Goal: Task Accomplishment & Management: Manage account settings

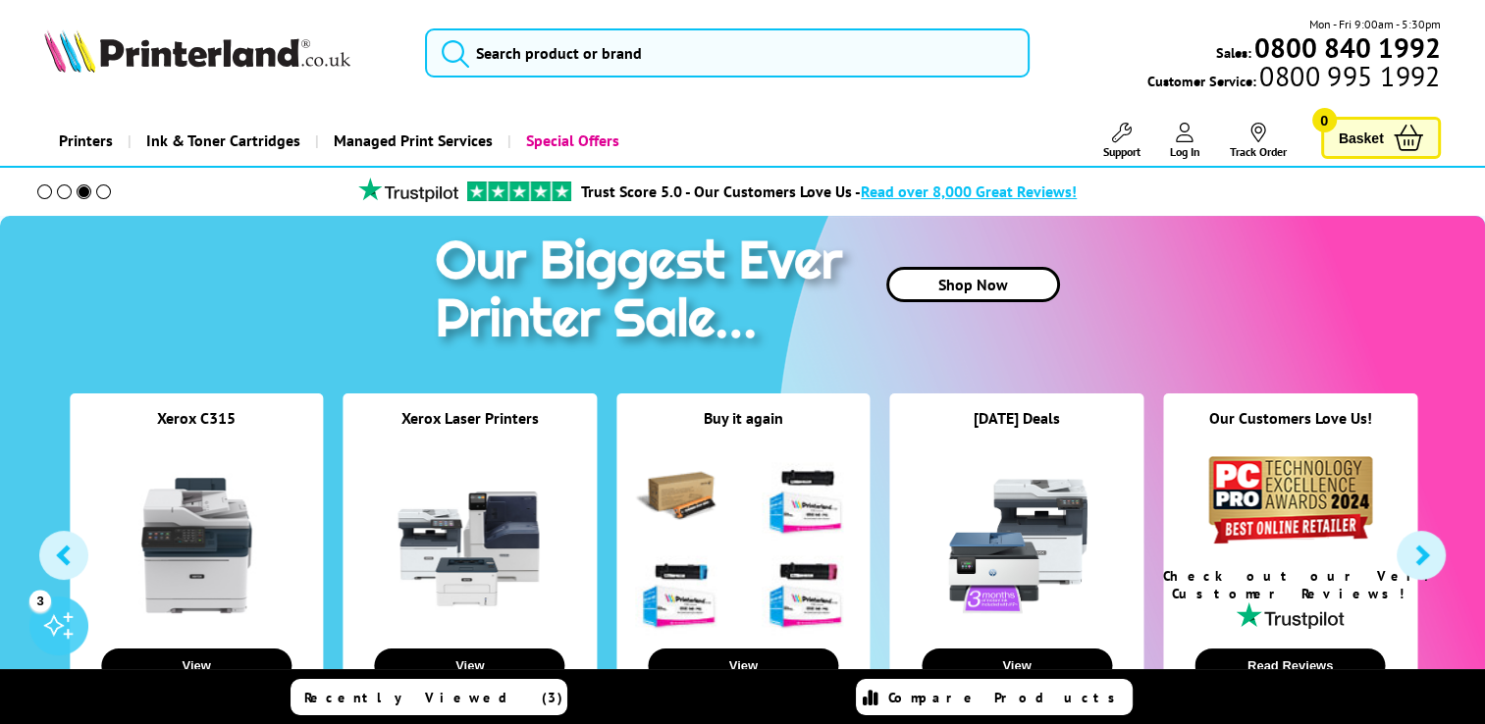
click at [1221, 215] on div "Price Match Promise* - We won’t be beaten on price, even on ink & toner cartrid…" at bounding box center [742, 192] width 1485 height 48
click at [1187, 133] on icon at bounding box center [1185, 133] width 18 height 20
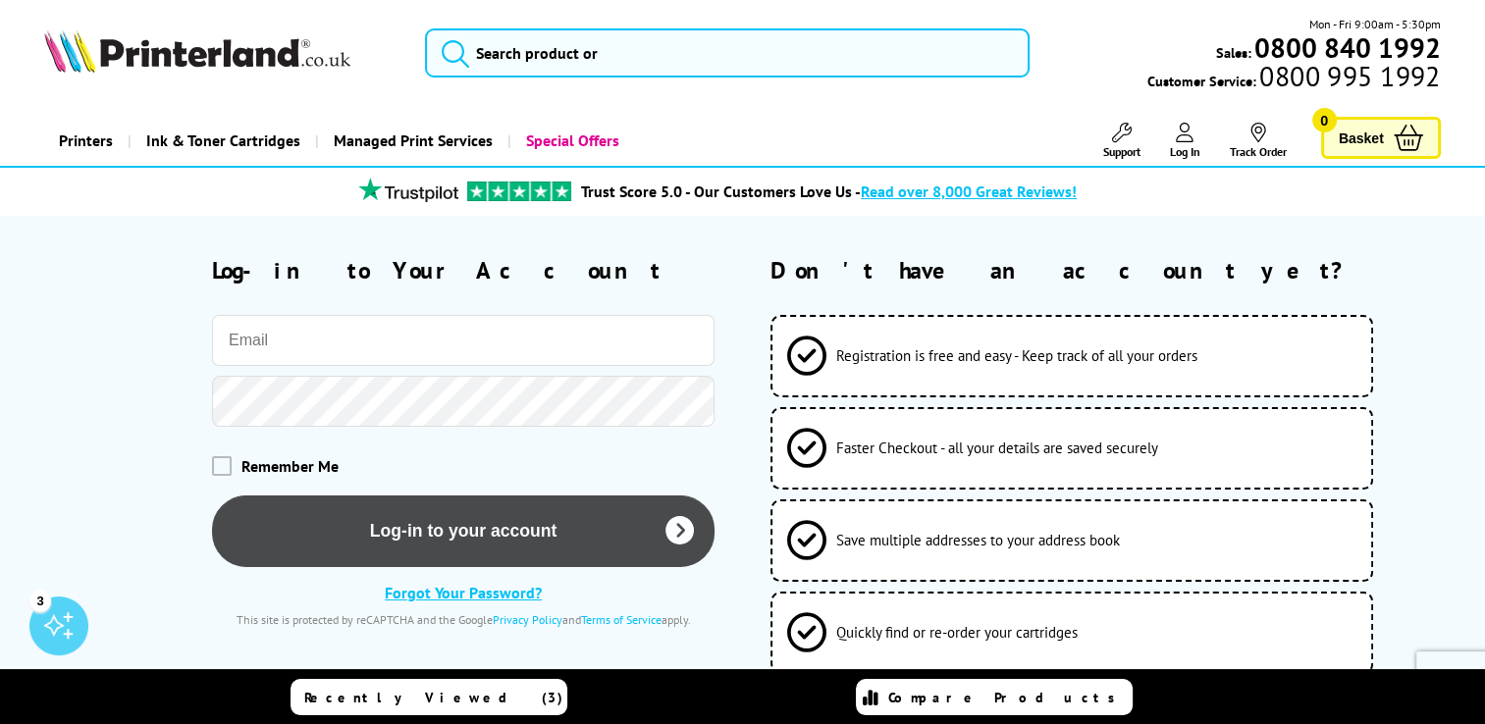
type input "[EMAIL_ADDRESS][DOMAIN_NAME]"
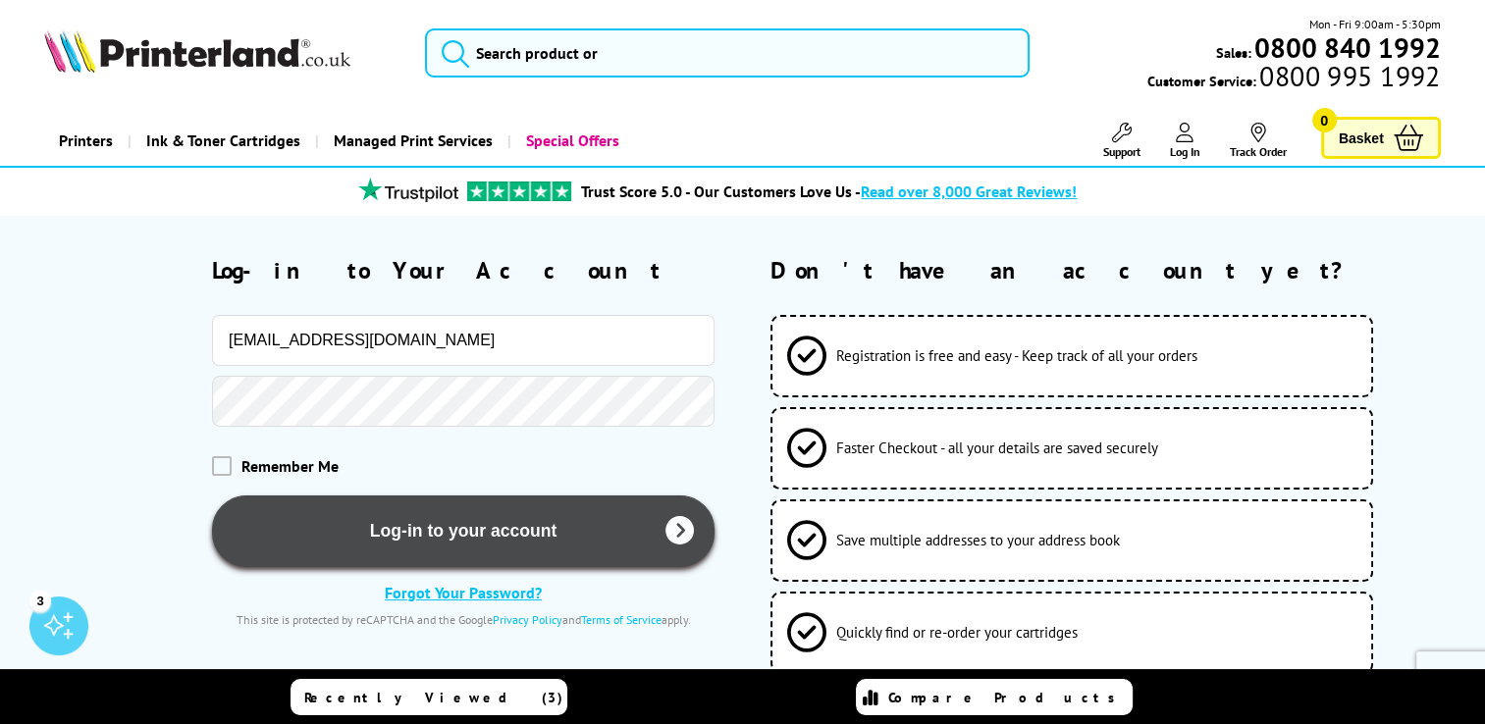
click at [385, 545] on button "Log-in to your account" at bounding box center [463, 532] width 502 height 72
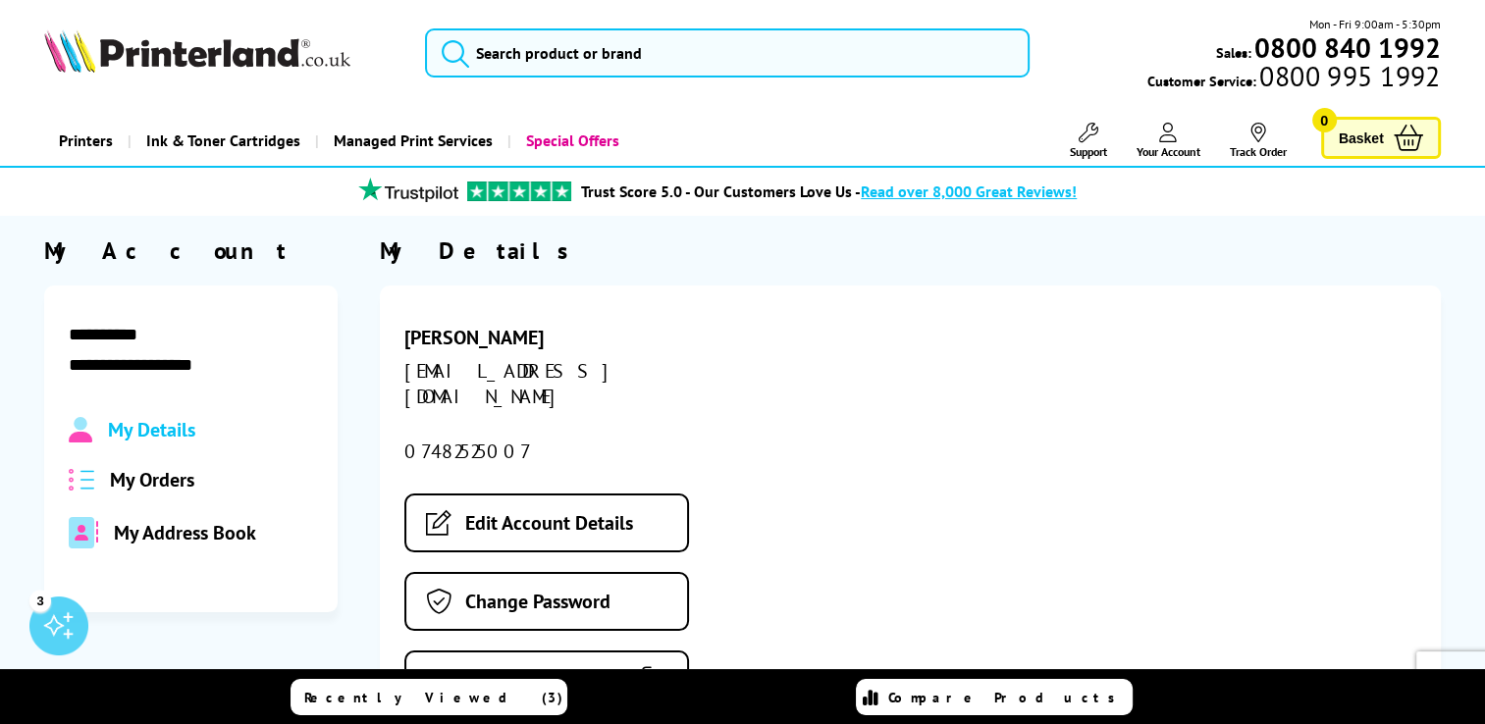
click at [173, 475] on span "My Orders" at bounding box center [152, 480] width 84 height 26
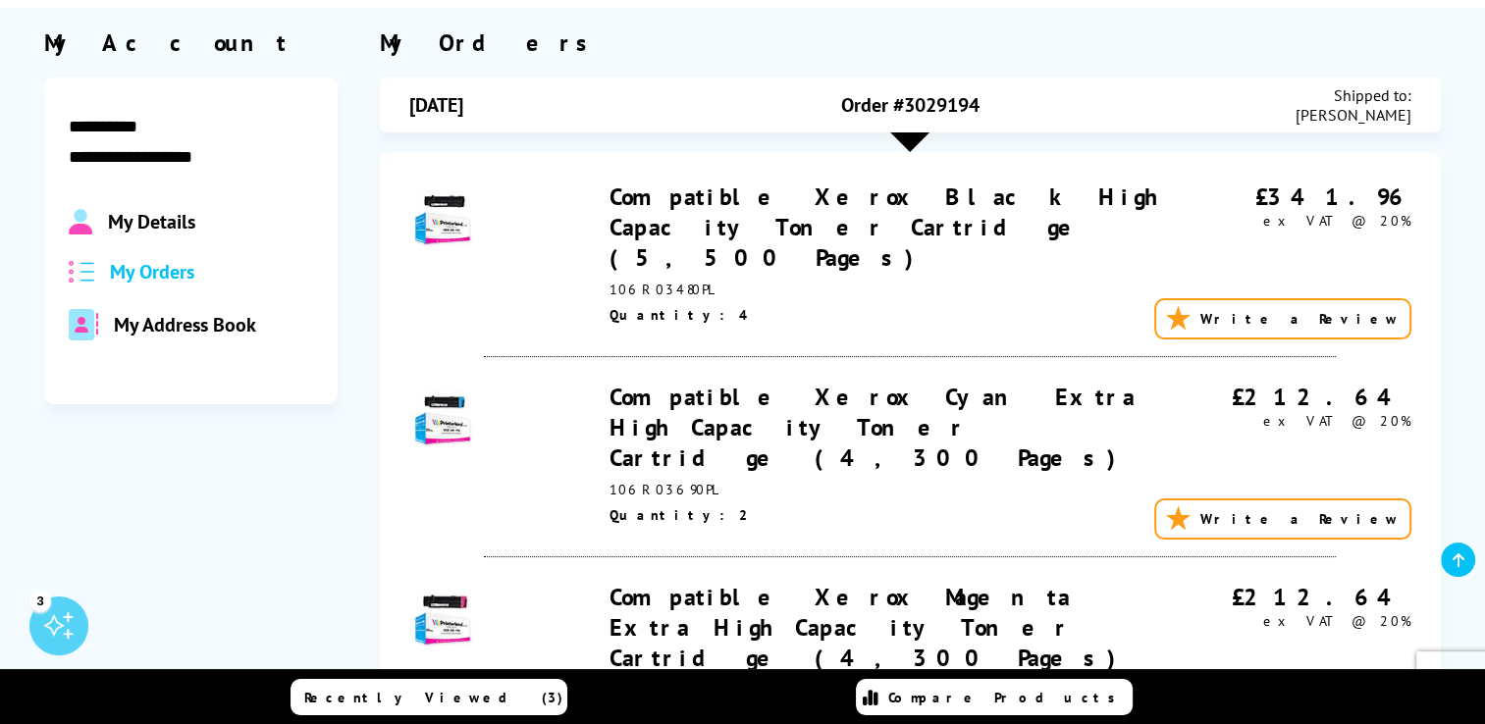
scroll to position [247, 0]
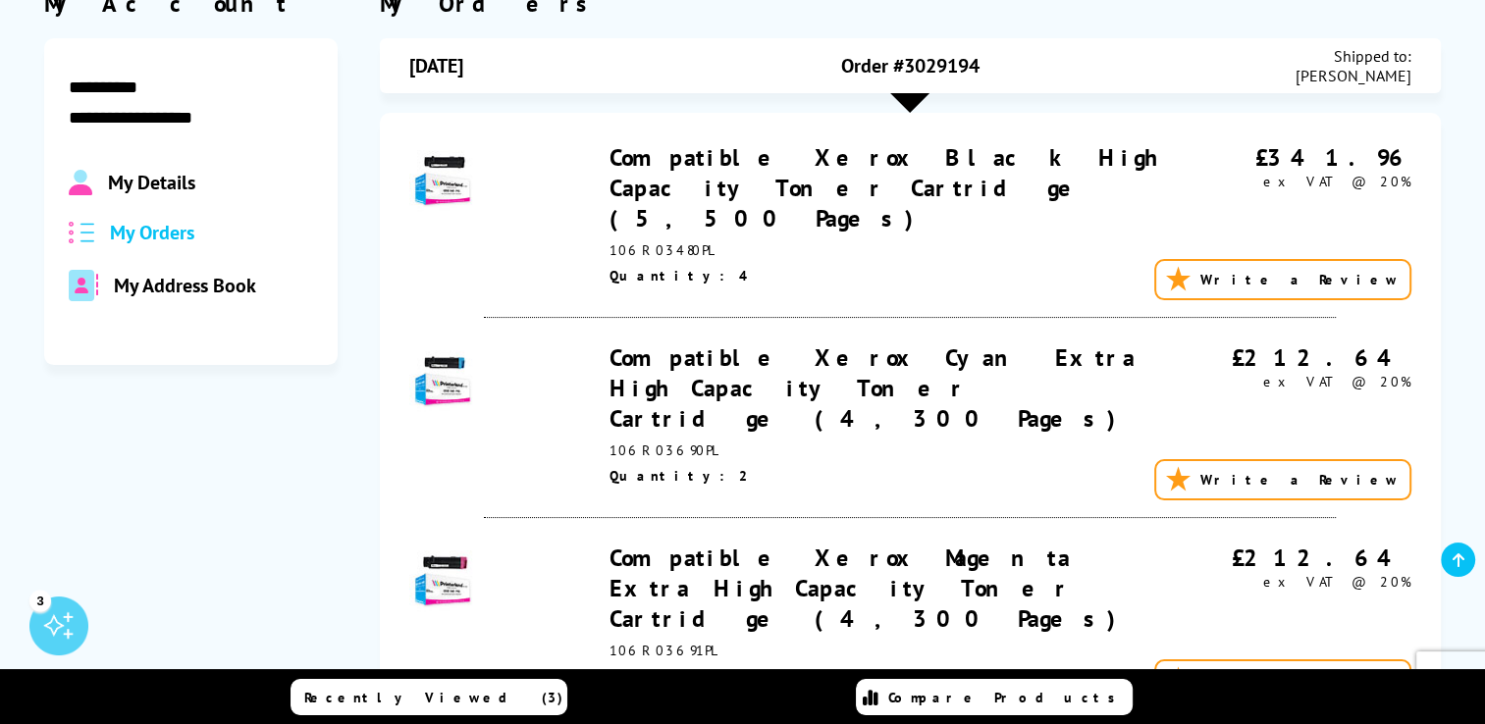
click at [165, 291] on span "My Address Book" at bounding box center [185, 286] width 142 height 26
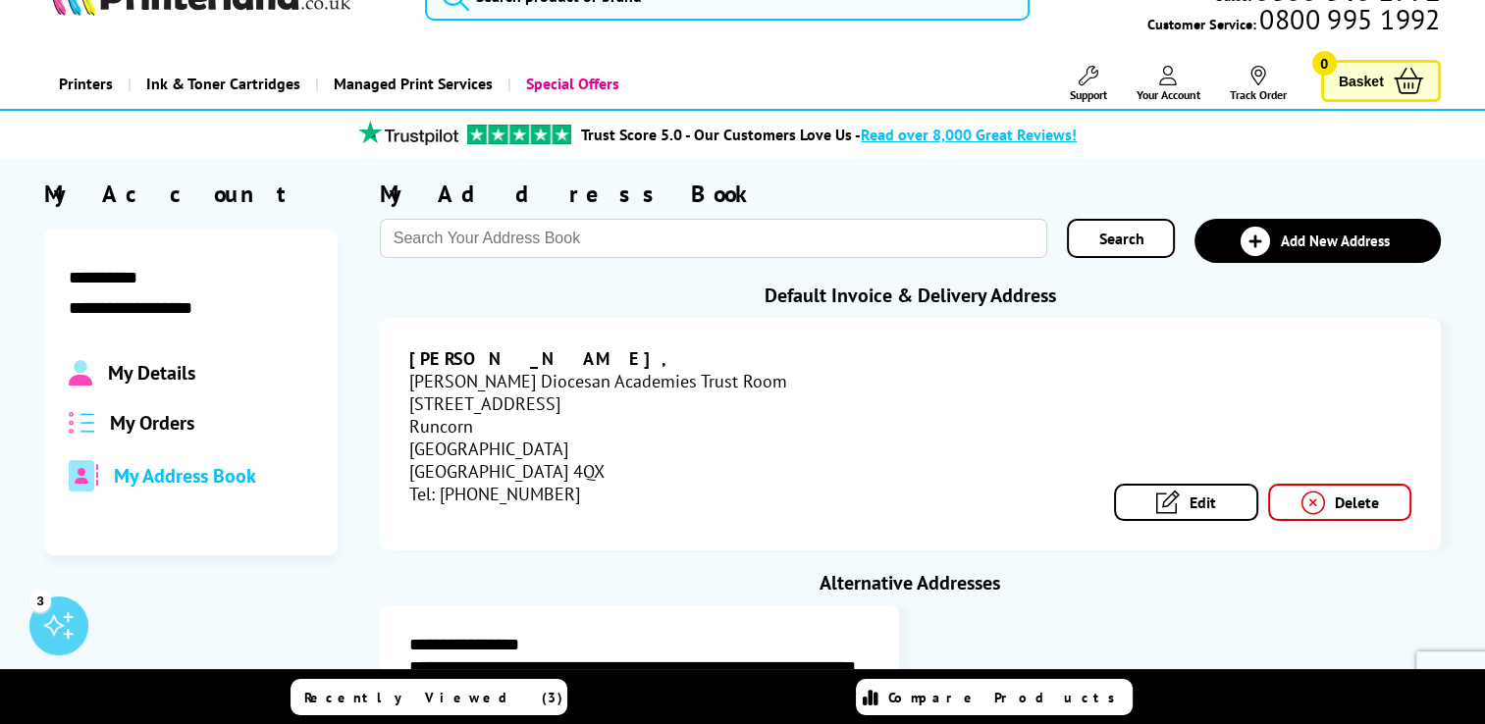
scroll to position [55, 0]
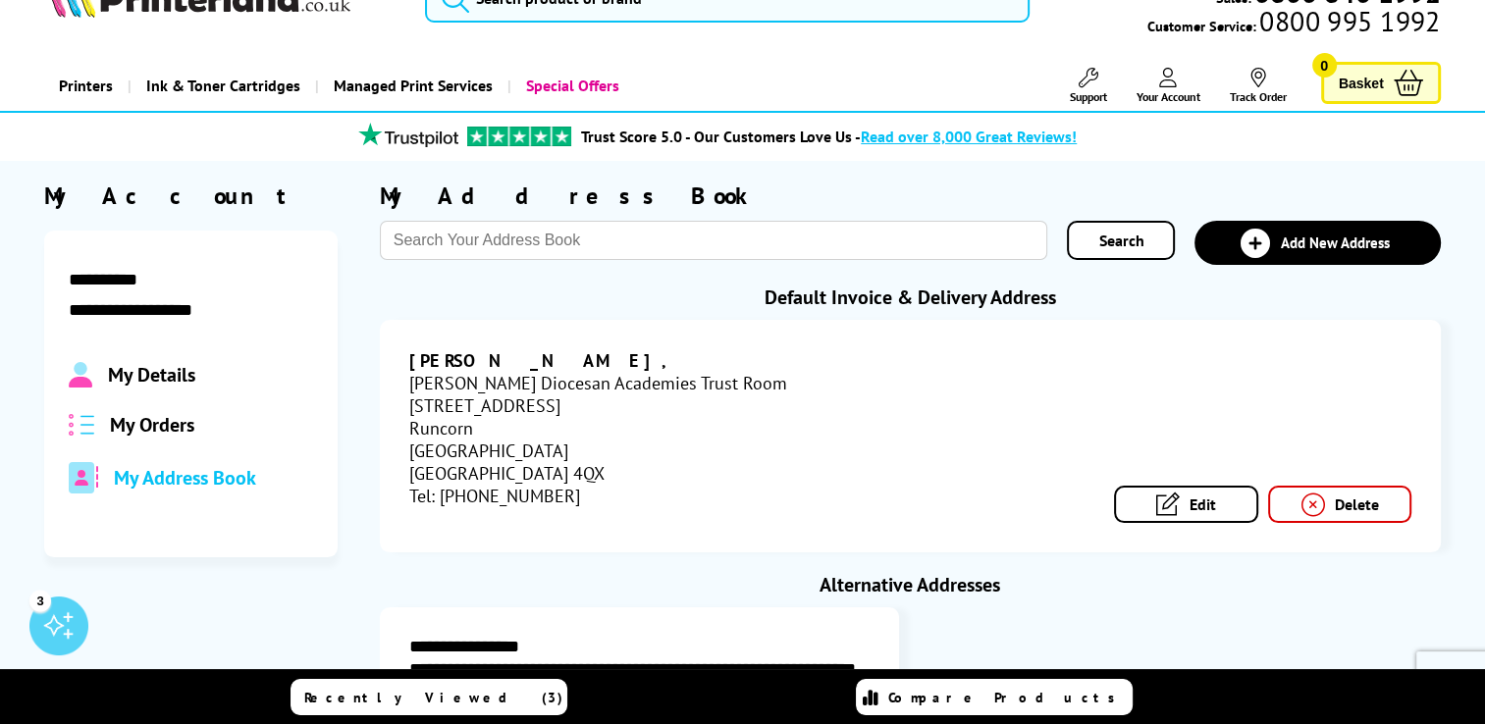
click at [139, 405] on div "My Details My Orders My Address Book" at bounding box center [191, 427] width 244 height 131
click at [156, 418] on span "My Orders" at bounding box center [152, 425] width 84 height 26
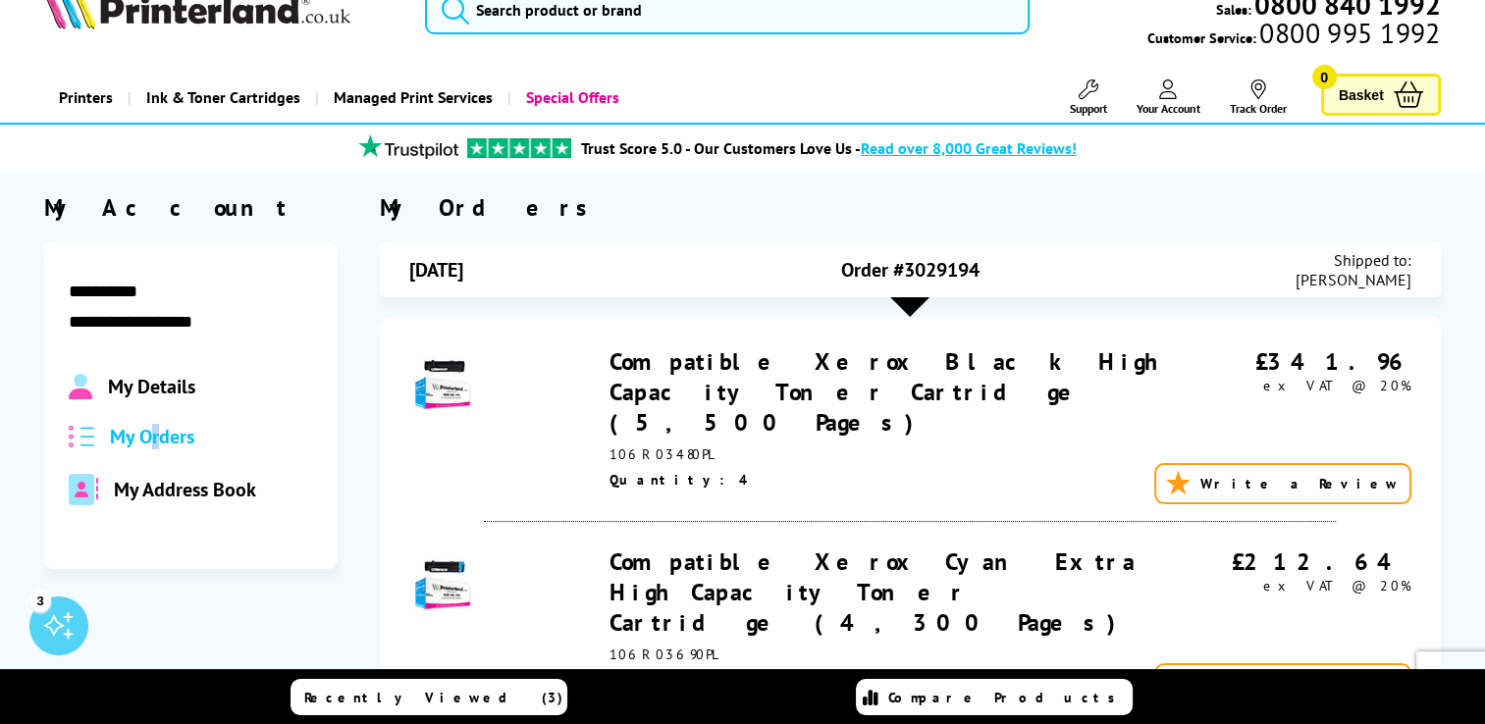
scroll to position [0, 0]
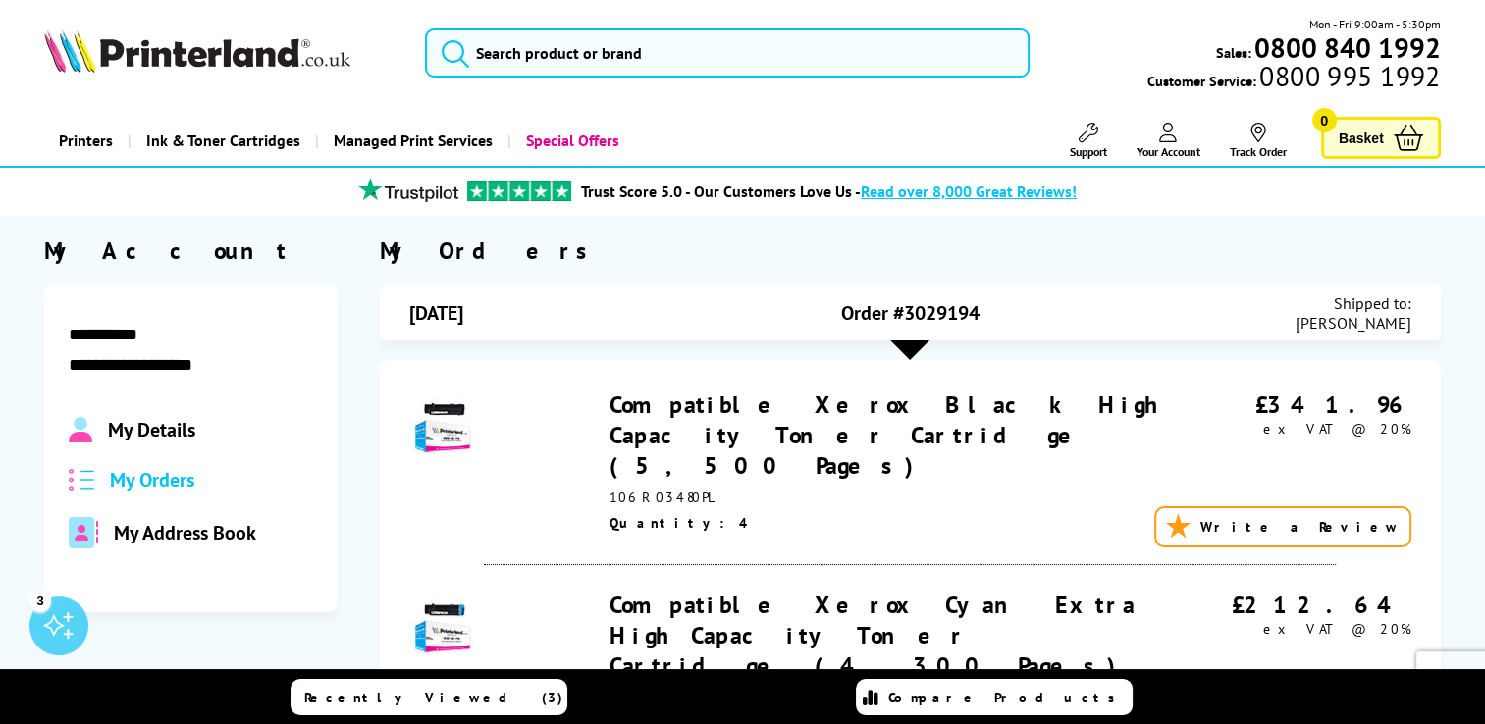
click at [913, 347] on div at bounding box center [909, 350] width 39 height 20
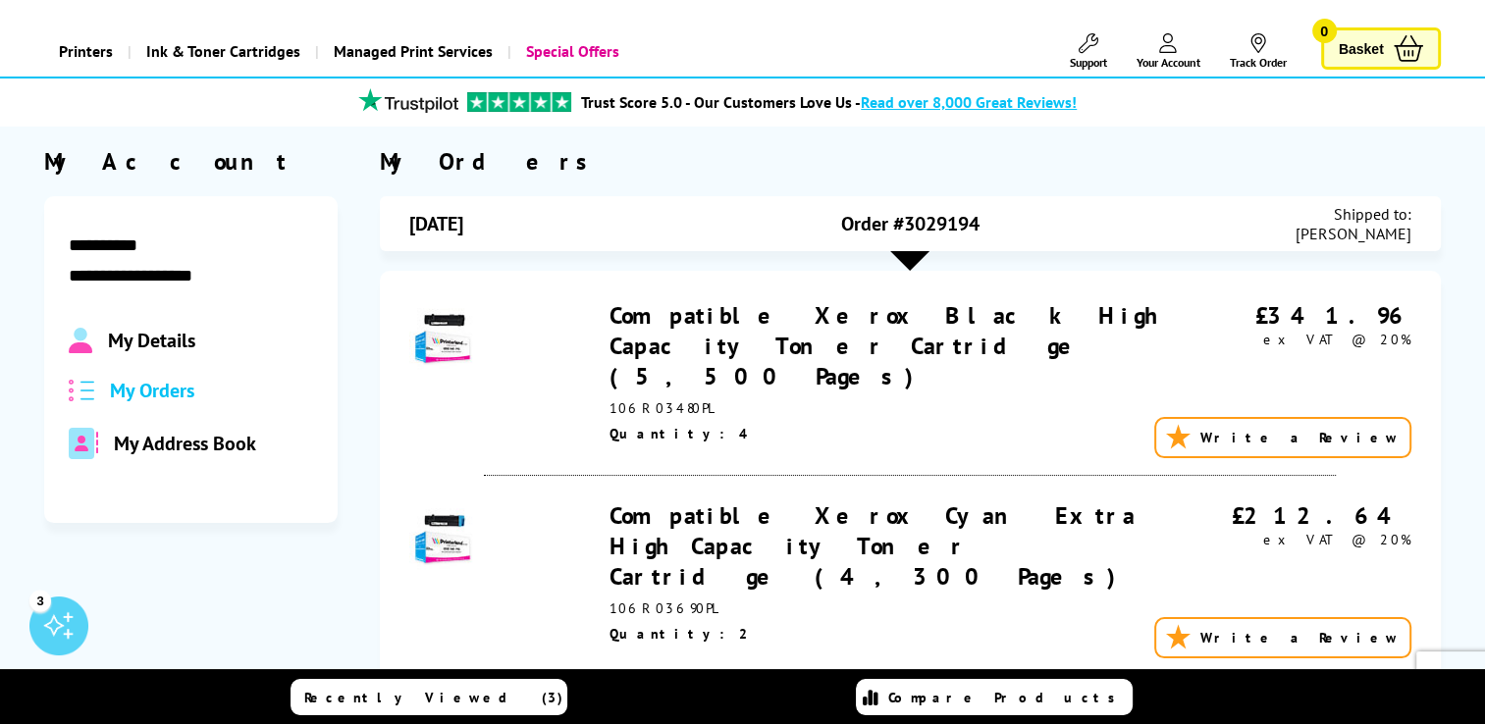
scroll to position [88, 0]
